Goal: Task Accomplishment & Management: Use online tool/utility

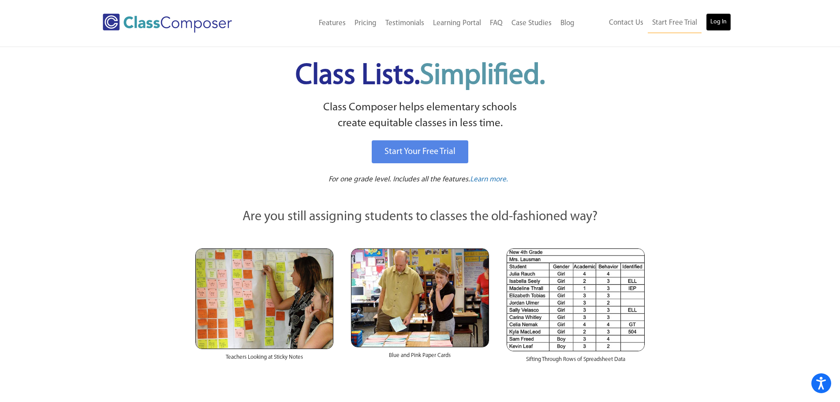
click at [712, 23] on link "Log In" at bounding box center [718, 22] width 25 height 18
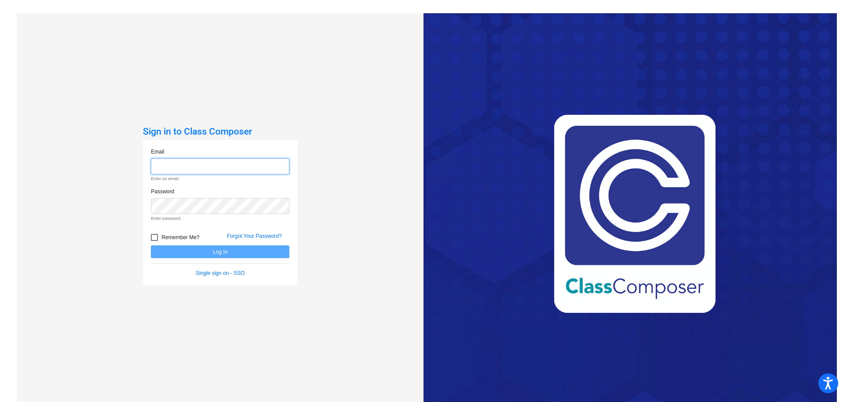
type input "[EMAIL_ADDRESS][DOMAIN_NAME]"
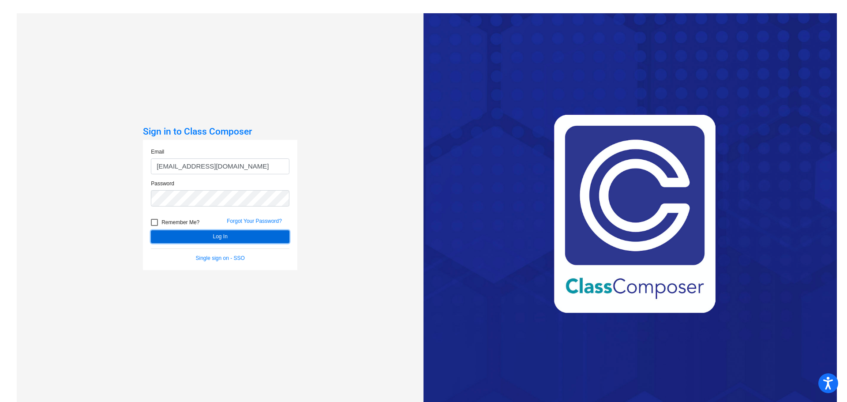
click at [208, 249] on form "Email [EMAIL_ADDRESS][DOMAIN_NAME] Password Remember Me? Forgot Your Password? …" at bounding box center [220, 205] width 139 height 114
click at [210, 241] on button "Log In" at bounding box center [220, 236] width 139 height 13
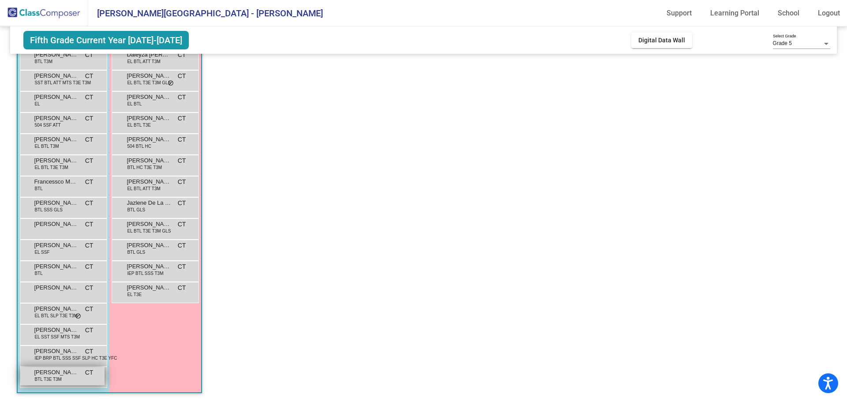
scroll to position [46, 0]
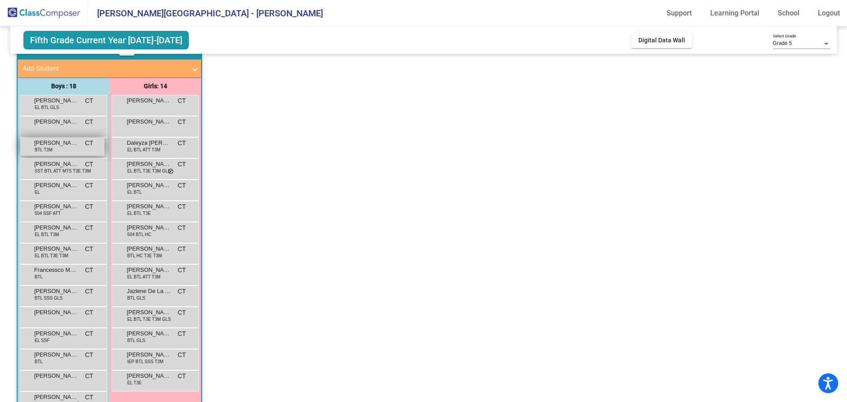
click at [63, 146] on span "[PERSON_NAME]" at bounding box center [56, 143] width 44 height 9
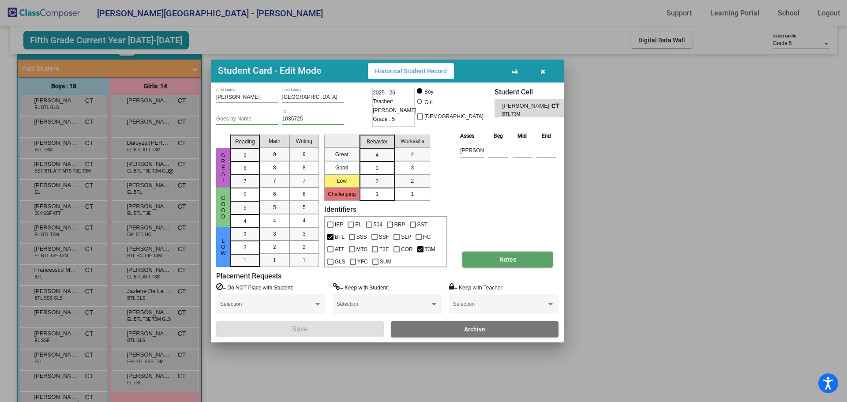
click at [504, 257] on span "Notes" at bounding box center [507, 259] width 17 height 7
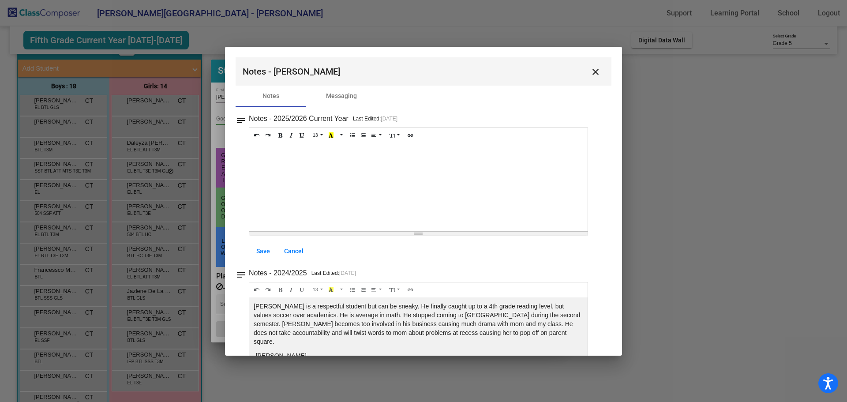
scroll to position [44, 0]
